Goal: Task Accomplishment & Management: Manage account settings

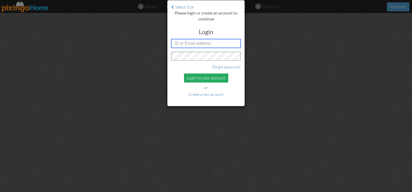
type input "[PERSON_NAME][EMAIL_ADDRESS][DOMAIN_NAME]"
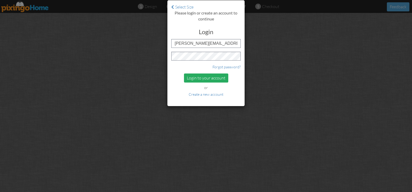
click at [221, 75] on div "Login to your account" at bounding box center [206, 78] width 44 height 9
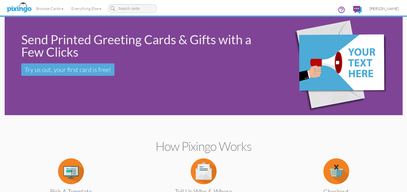
click at [382, 5] on link "[PERSON_NAME]" at bounding box center [383, 8] width 37 height 13
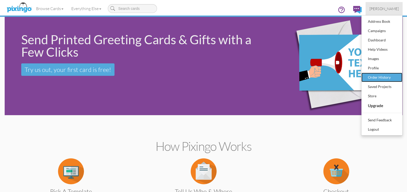
click at [368, 78] on div "Order History" at bounding box center [381, 78] width 31 height 8
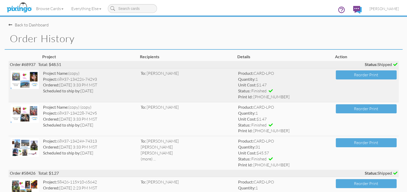
click at [26, 81] on img at bounding box center [25, 79] width 28 height 19
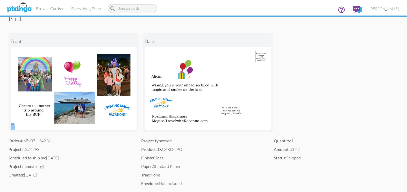
scroll to position [39, 0]
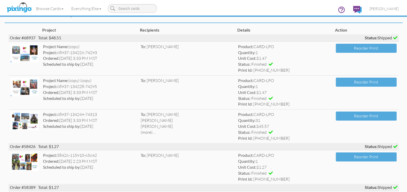
scroll to position [27, 0]
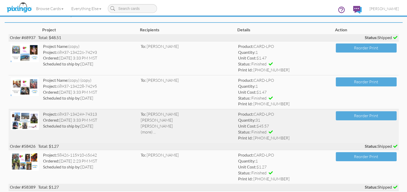
click at [35, 120] on img at bounding box center [25, 120] width 28 height 19
